Goal: Find specific page/section: Find specific page/section

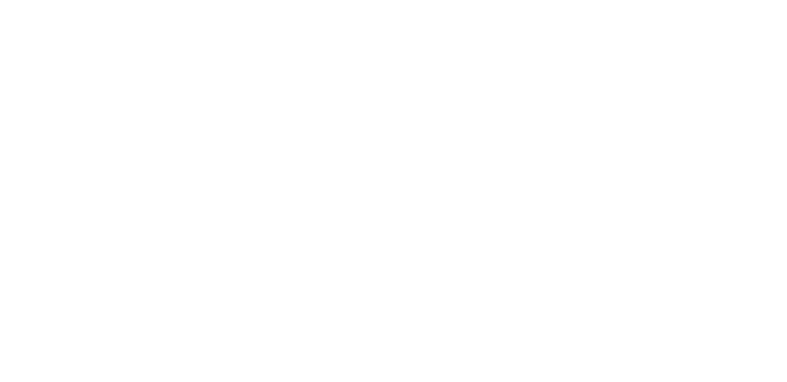
select select "*"
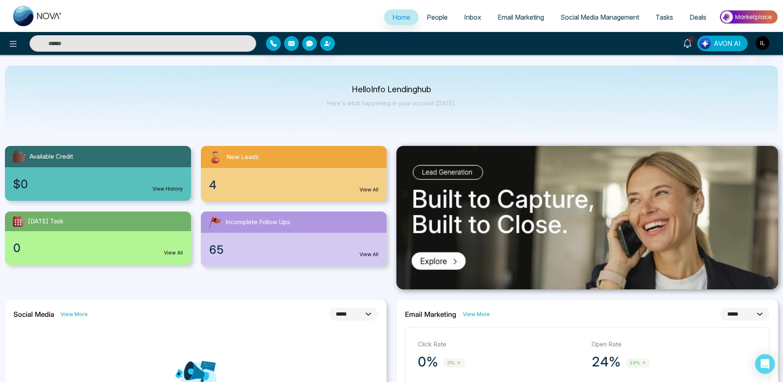
click at [502, 12] on link "Email Marketing" at bounding box center [520, 17] width 63 height 16
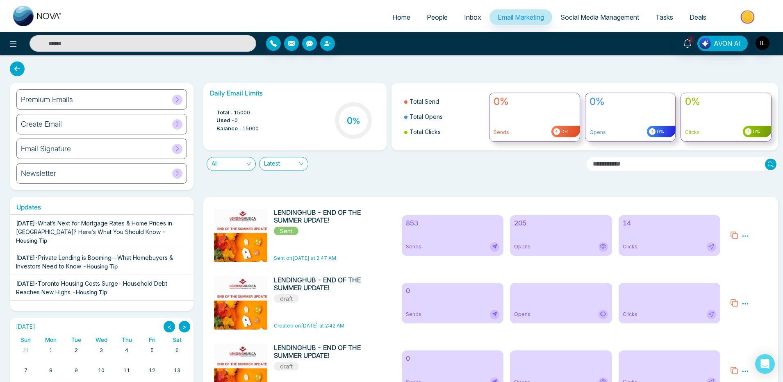
click at [429, 223] on h6 "853" at bounding box center [453, 223] width 94 height 8
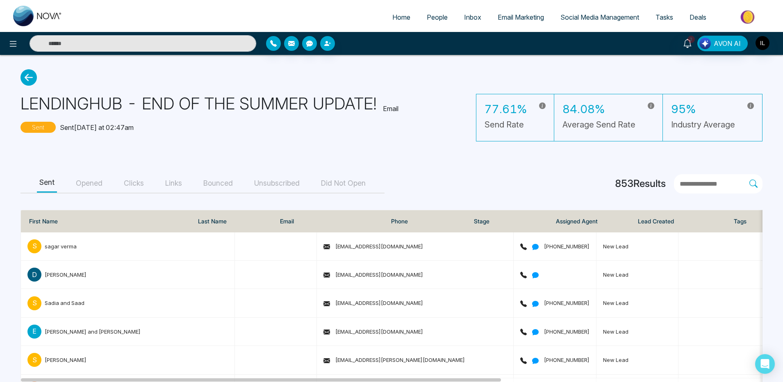
click at [94, 187] on button "Opened" at bounding box center [89, 183] width 32 height 18
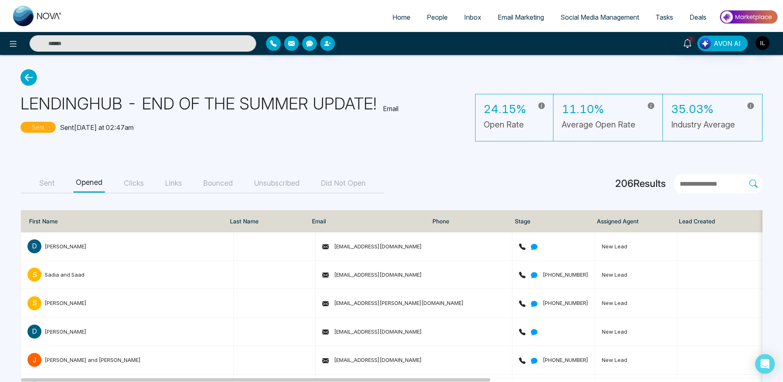
click at [505, 22] on link "Email Marketing" at bounding box center [520, 17] width 63 height 16
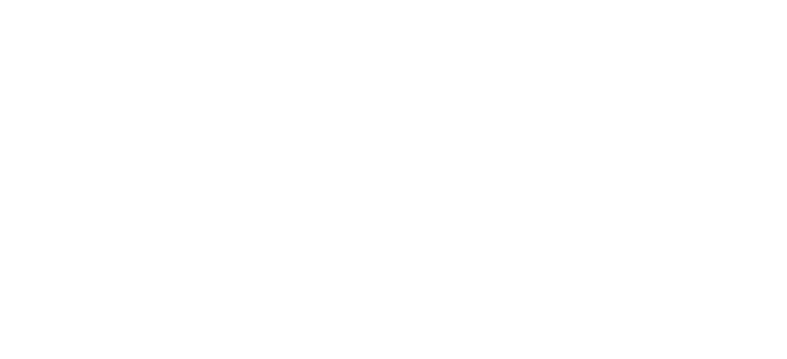
select select "*"
